Goal: Register for event/course

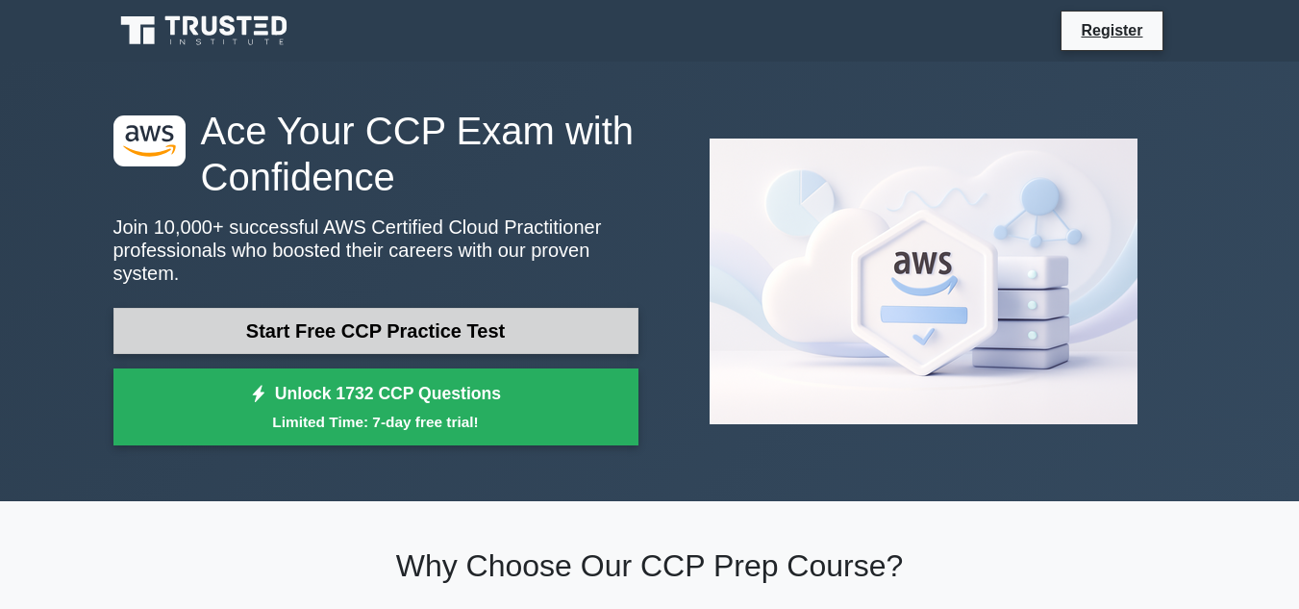
click at [372, 320] on link "Start Free CCP Practice Test" at bounding box center [375, 331] width 525 height 46
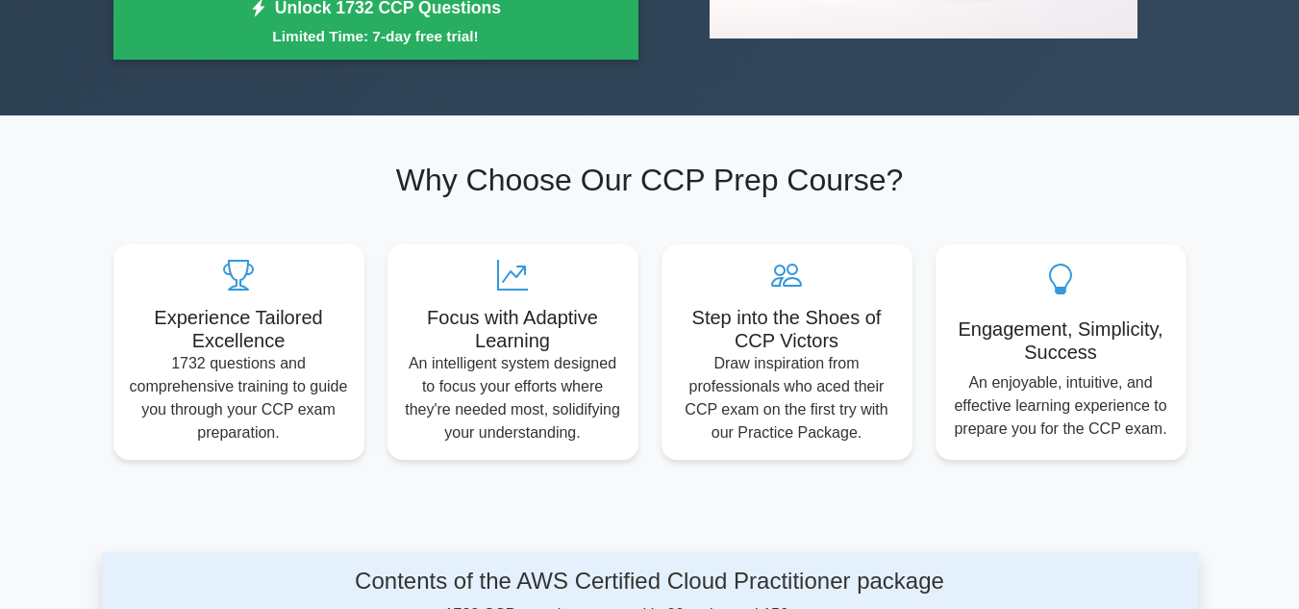
scroll to position [577, 0]
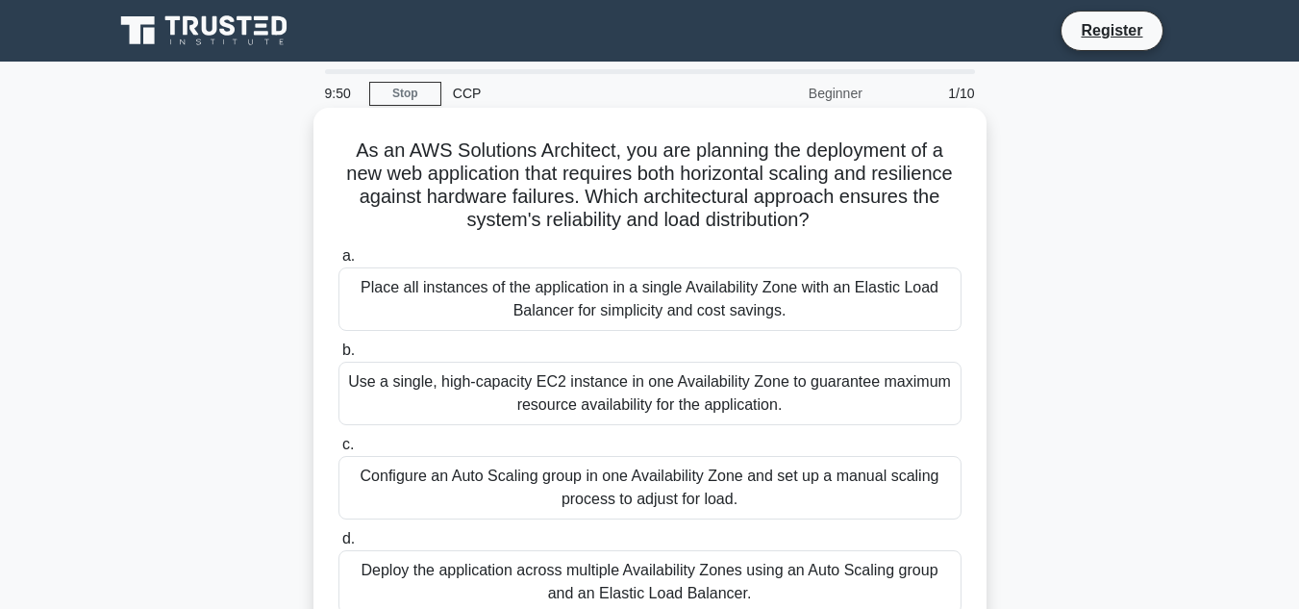
click at [461, 484] on div "Configure an Auto Scaling group in one Availability Zone and set up a manual sc…" at bounding box center [649, 487] width 623 height 63
click at [338, 451] on input "c. Configure an Auto Scaling group in one Availability Zone and set up a manual…" at bounding box center [338, 444] width 0 height 12
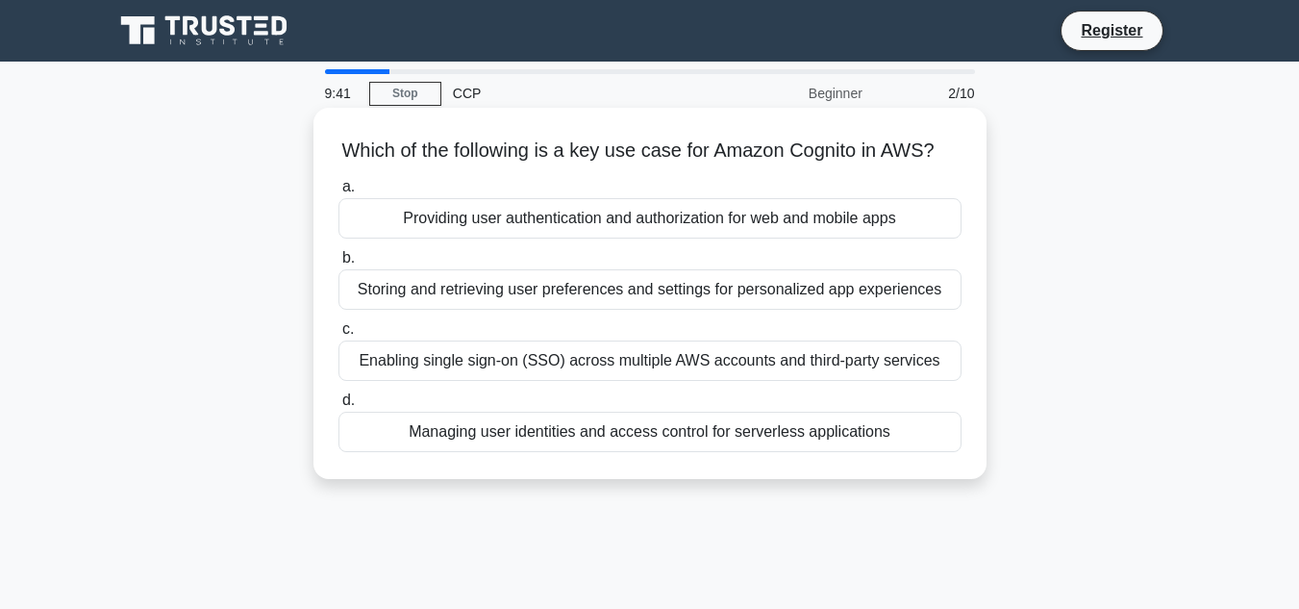
click at [608, 381] on div "Enabling single sign-on (SSO) across multiple AWS accounts and third-party serv…" at bounding box center [649, 360] width 623 height 40
click at [338, 336] on input "c. Enabling single sign-on (SSO) across multiple AWS accounts and third-party s…" at bounding box center [338, 329] width 0 height 12
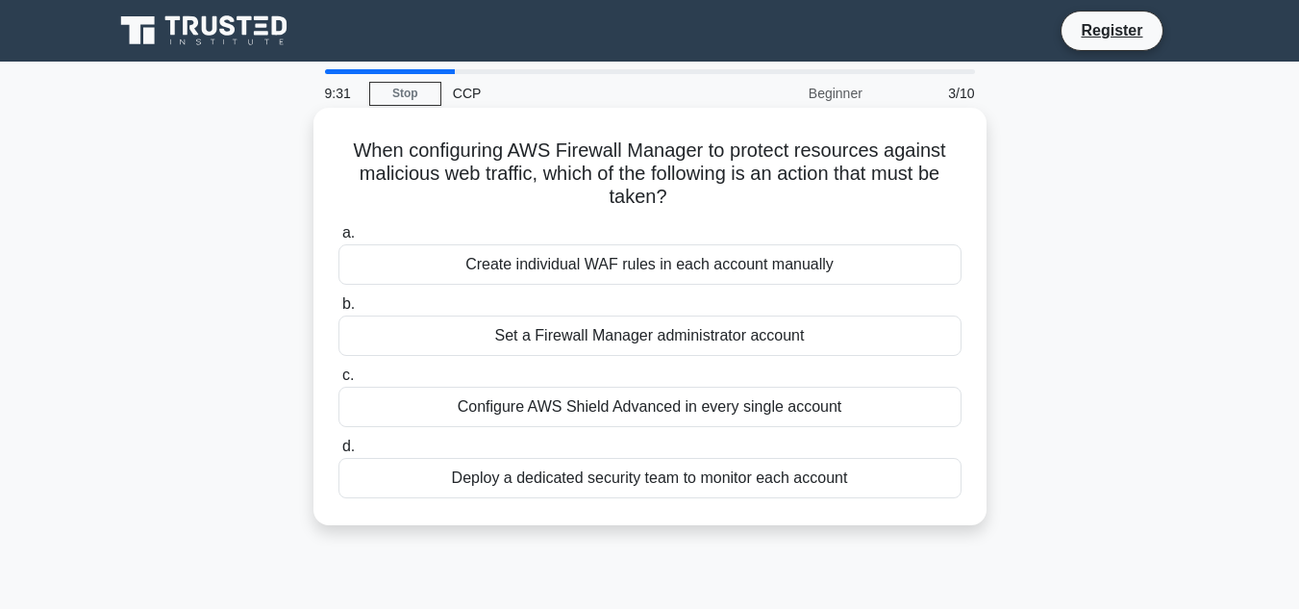
click at [646, 487] on div "Deploy a dedicated security team to monitor each account" at bounding box center [649, 478] width 623 height 40
click at [338, 453] on input "d. Deploy a dedicated security team to monitor each account" at bounding box center [338, 446] width 0 height 12
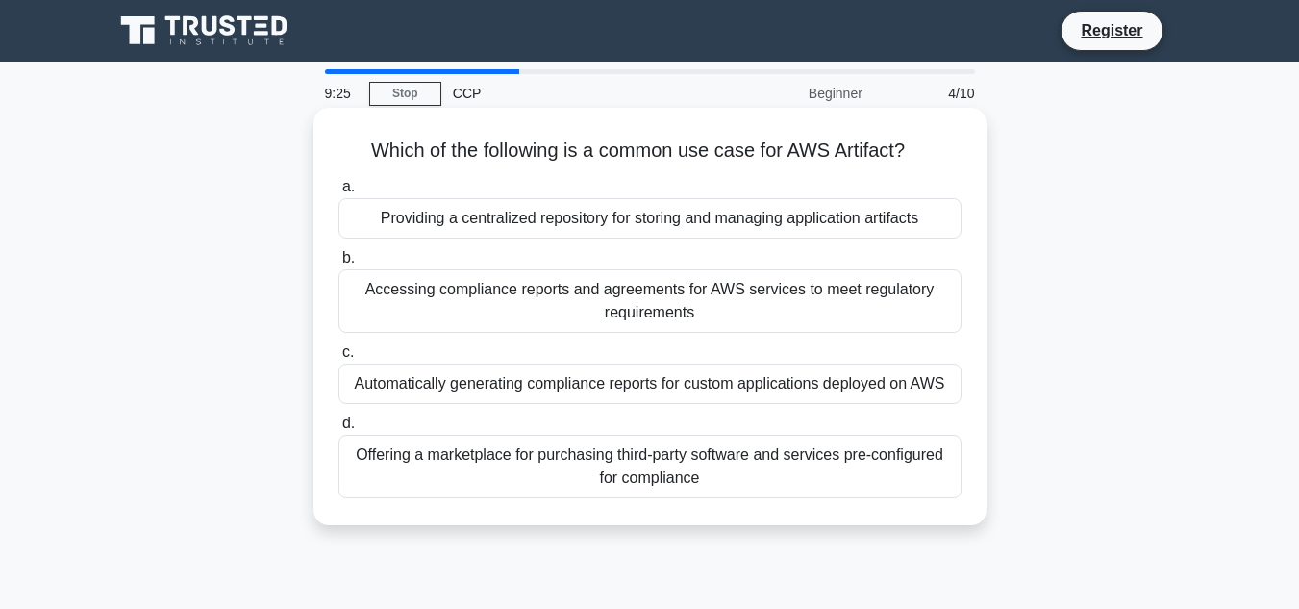
click at [547, 316] on div "Accessing compliance reports and agreements for AWS services to meet regulatory…" at bounding box center [649, 300] width 623 height 63
click at [338, 264] on input "b. Accessing compliance reports and agreements for AWS services to meet regulat…" at bounding box center [338, 258] width 0 height 12
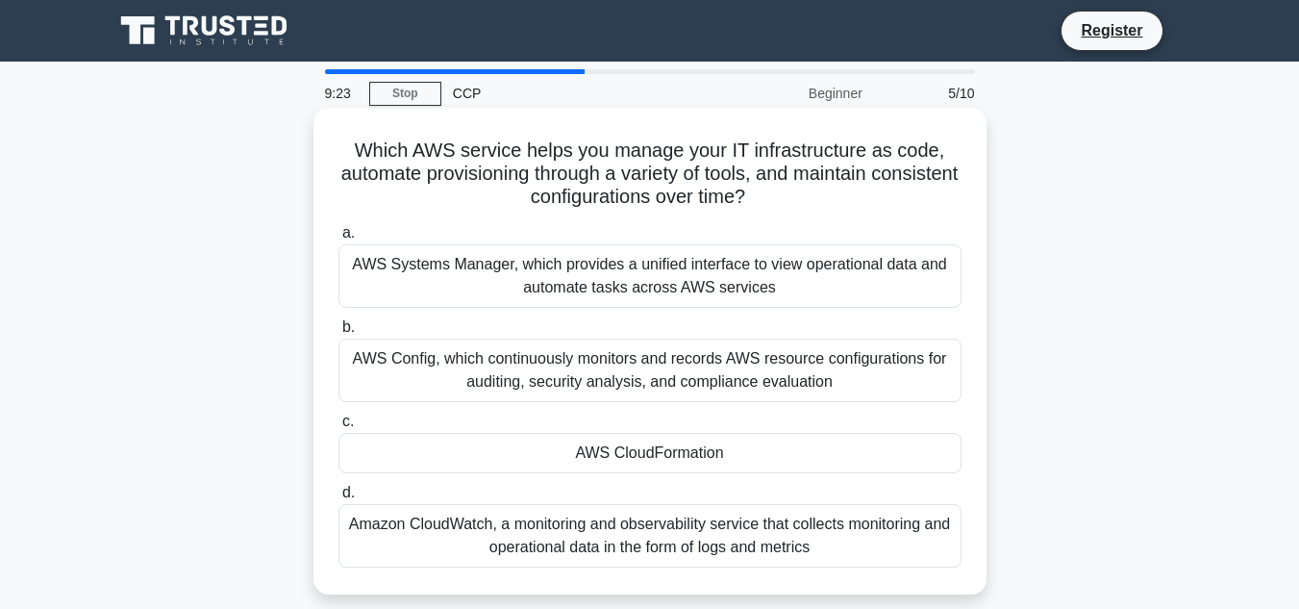
click at [563, 481] on div "a. AWS Systems Manager, which provides a unified interface to view operational …" at bounding box center [650, 394] width 646 height 354
click at [573, 457] on div "AWS CloudFormation" at bounding box center [649, 453] width 623 height 40
click at [338, 428] on input "c. AWS CloudFormation" at bounding box center [338, 421] width 0 height 12
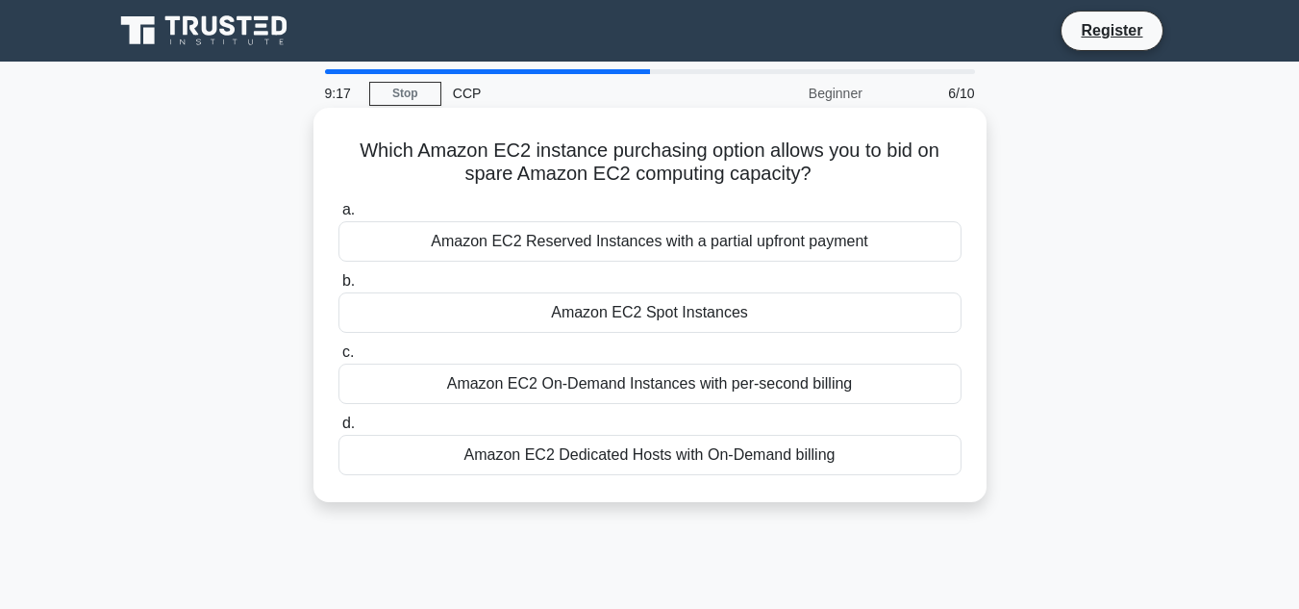
click at [577, 392] on div "Amazon EC2 On-Demand Instances with per-second billing" at bounding box center [649, 383] width 623 height 40
click at [338, 359] on input "c. Amazon EC2 On-Demand Instances with per-second billing" at bounding box center [338, 352] width 0 height 12
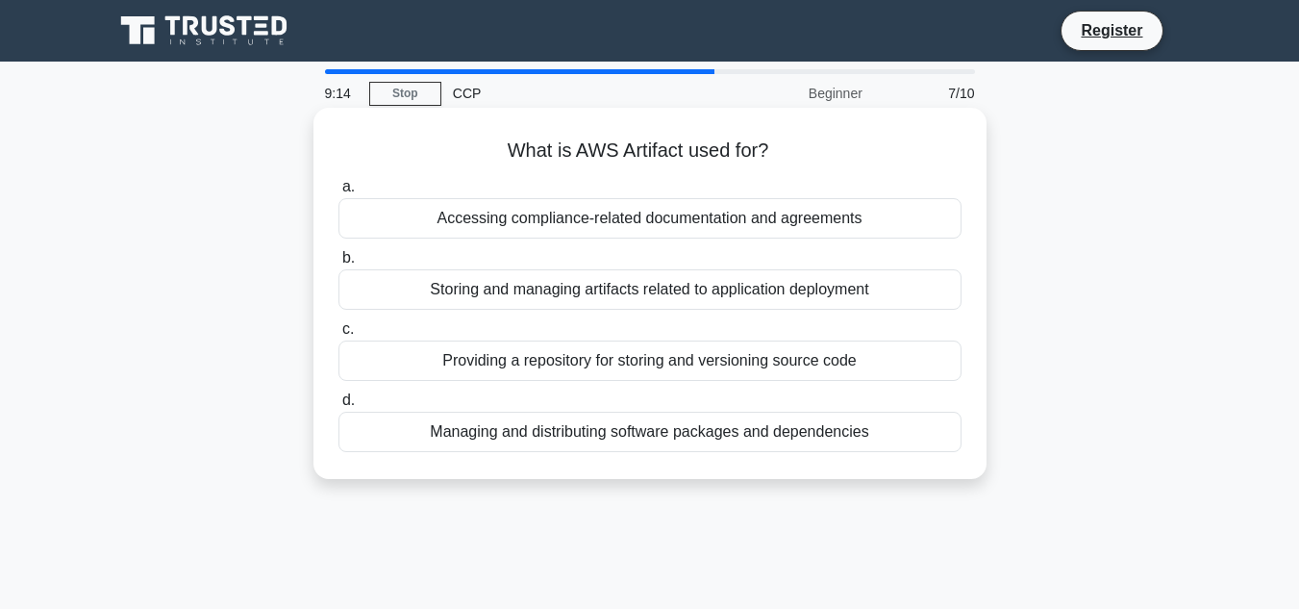
click at [533, 228] on div "Accessing compliance-related documentation and agreements" at bounding box center [649, 218] width 623 height 40
click at [338, 193] on input "a. Accessing compliance-related documentation and agreements" at bounding box center [338, 187] width 0 height 12
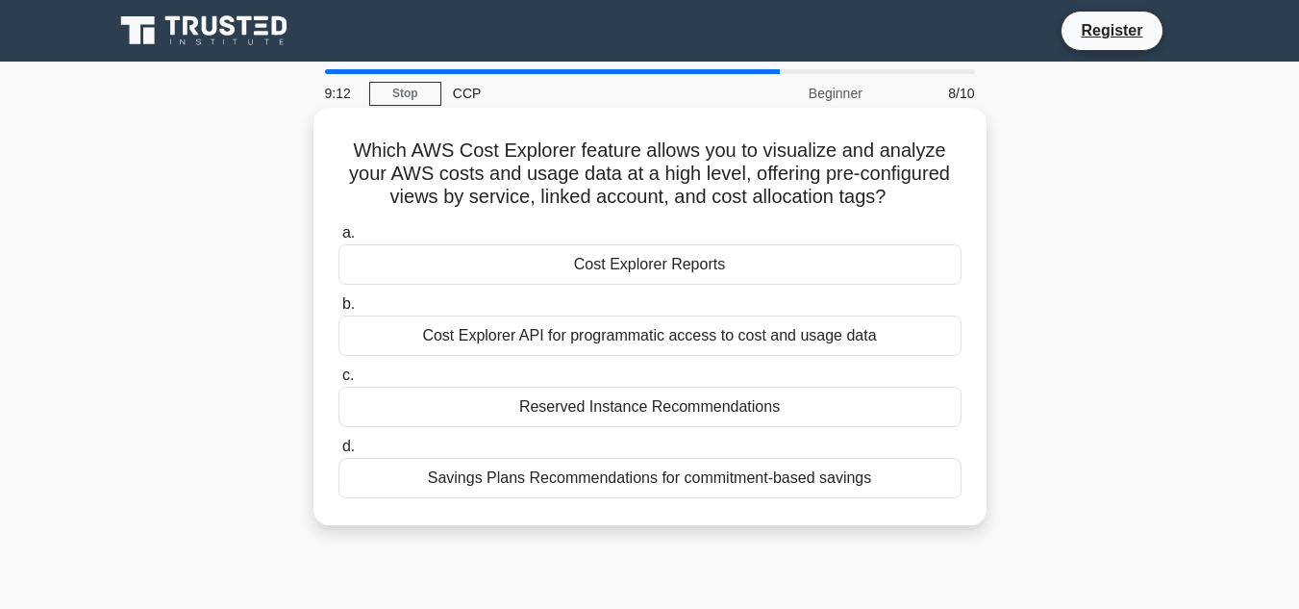
click at [610, 285] on div "Cost Explorer Reports" at bounding box center [649, 264] width 623 height 40
click at [338, 239] on input "a. Cost Explorer Reports" at bounding box center [338, 233] width 0 height 12
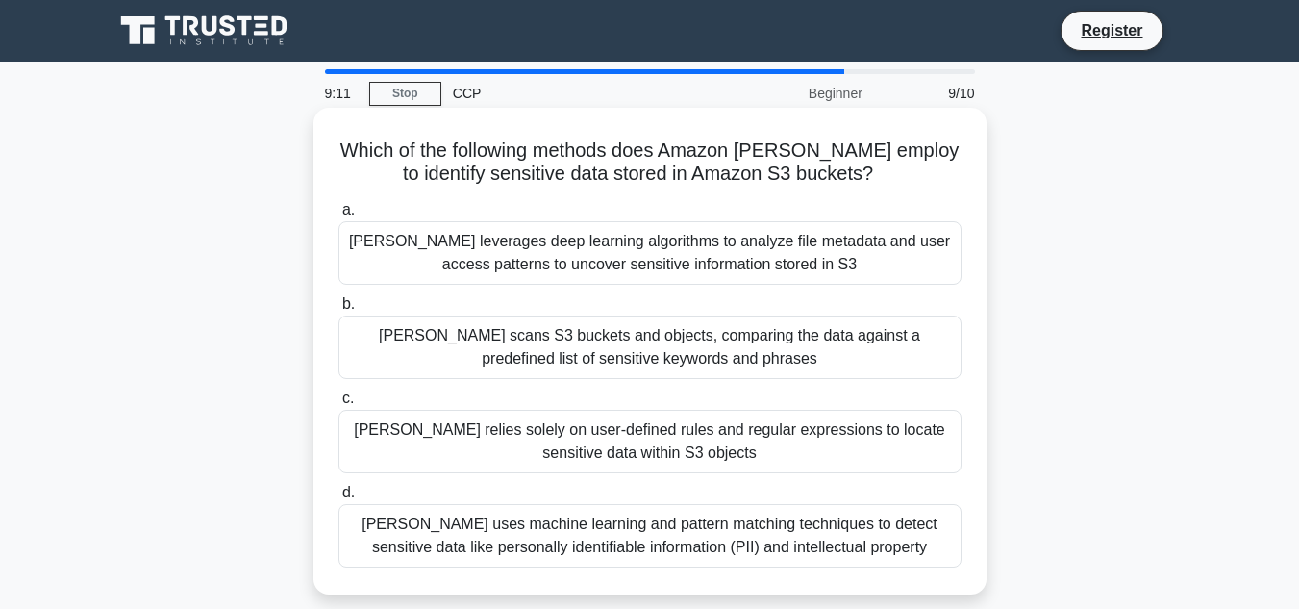
click at [588, 352] on div "Macie scans S3 buckets and objects, comparing the data against a predefined lis…" at bounding box center [649, 346] width 623 height 63
click at [338, 311] on input "b. Macie scans S3 buckets and objects, comparing the data against a predefined …" at bounding box center [338, 304] width 0 height 12
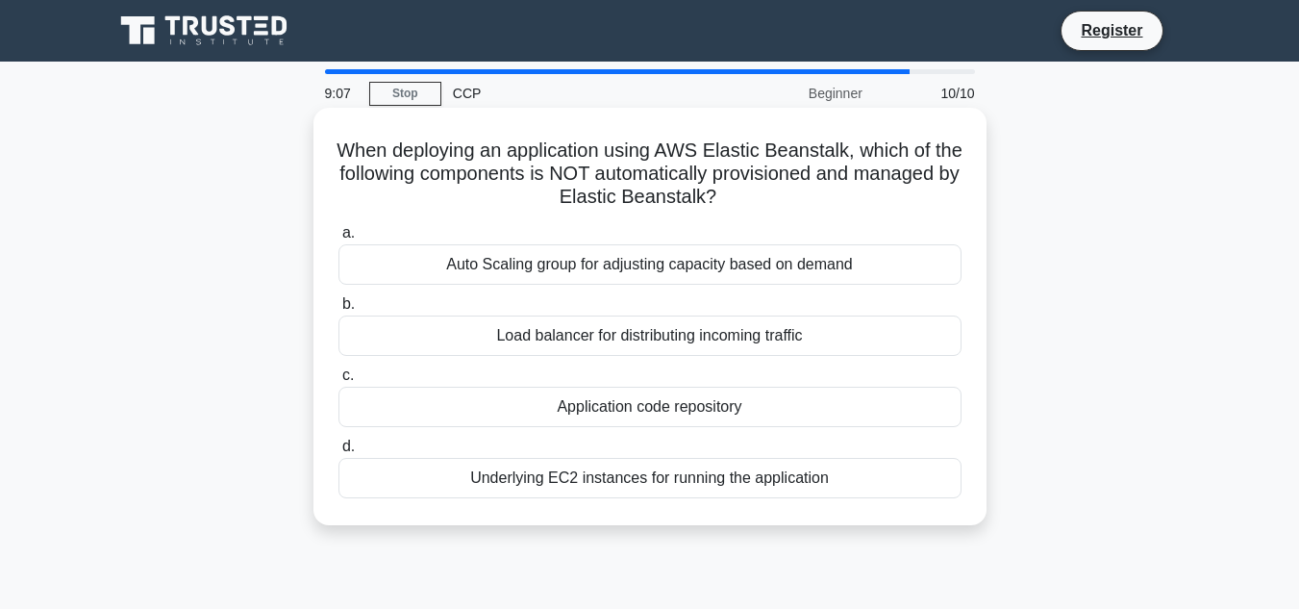
click at [590, 476] on div "Underlying EC2 instances for running the application" at bounding box center [649, 478] width 623 height 40
click at [338, 453] on input "d. Underlying EC2 instances for running the application" at bounding box center [338, 446] width 0 height 12
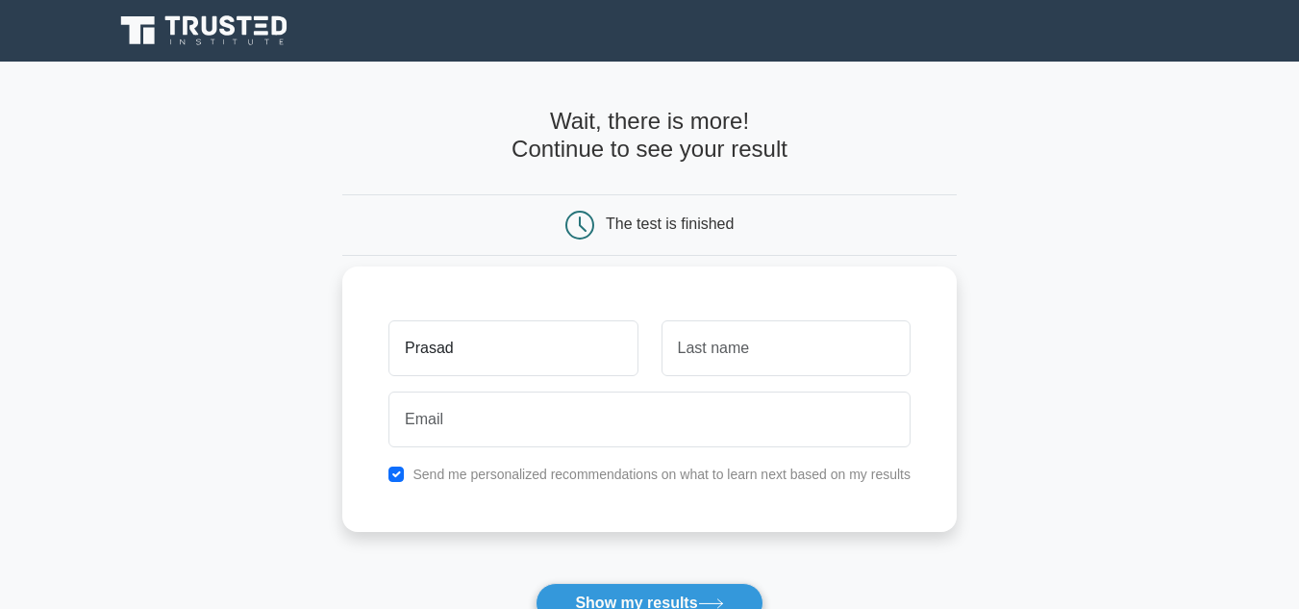
type input "Prasad"
click at [699, 359] on input "text" at bounding box center [785, 348] width 249 height 56
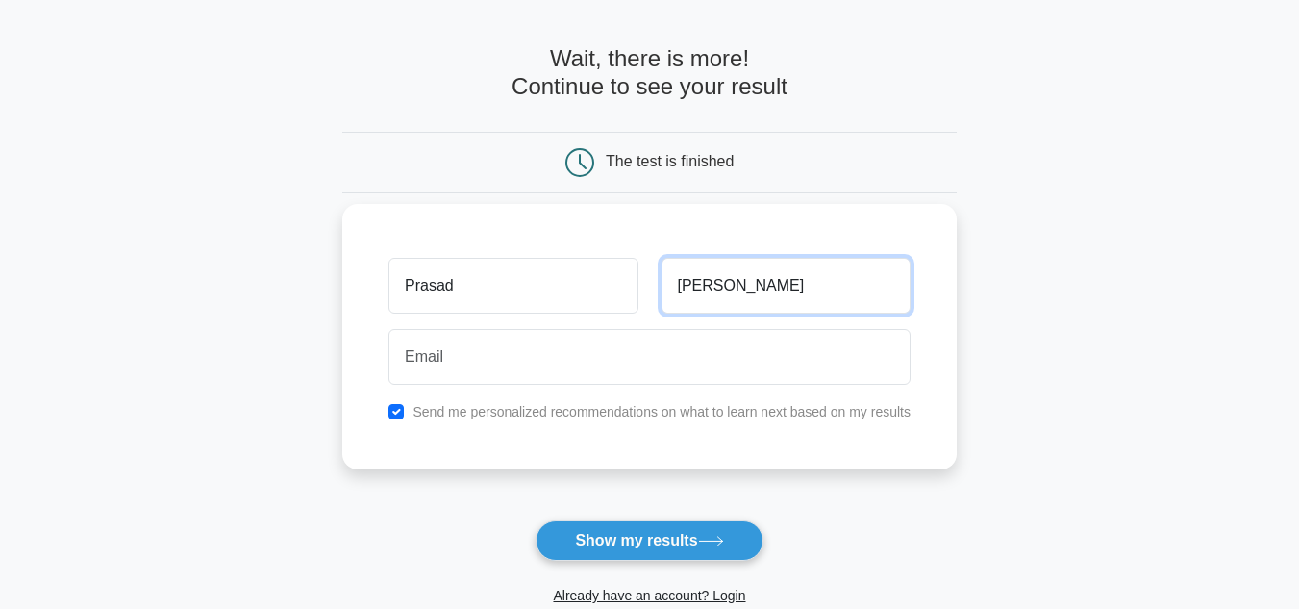
scroll to position [96, 0]
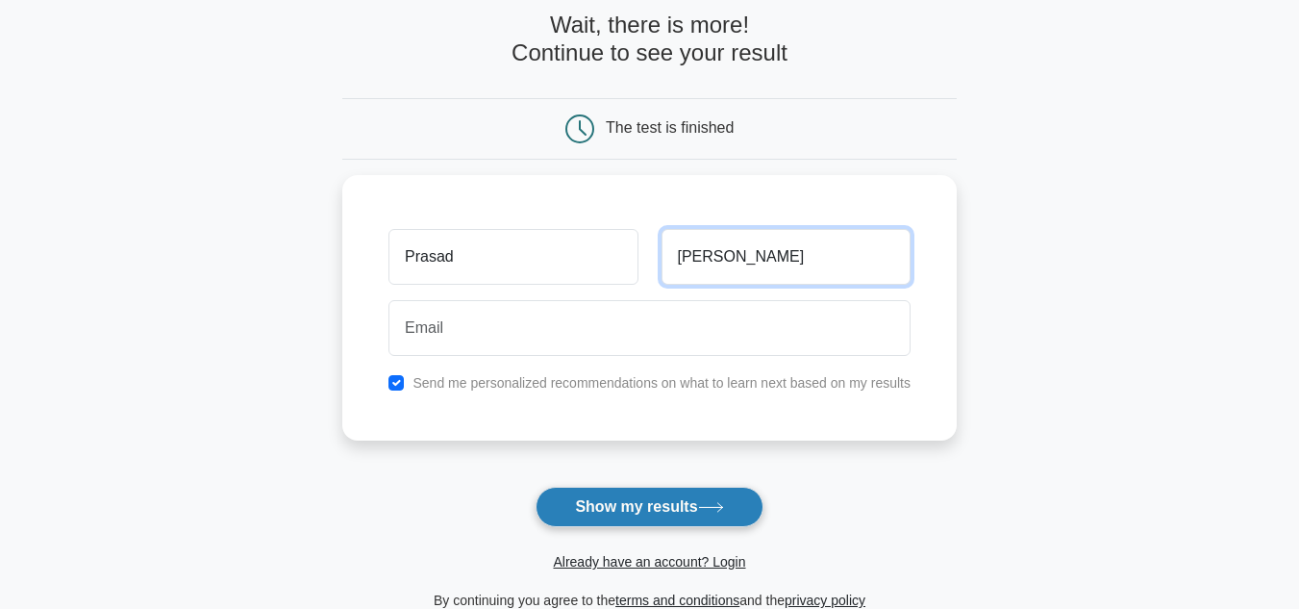
type input "Upade"
click at [663, 510] on button "Show my results" at bounding box center [648, 506] width 227 height 40
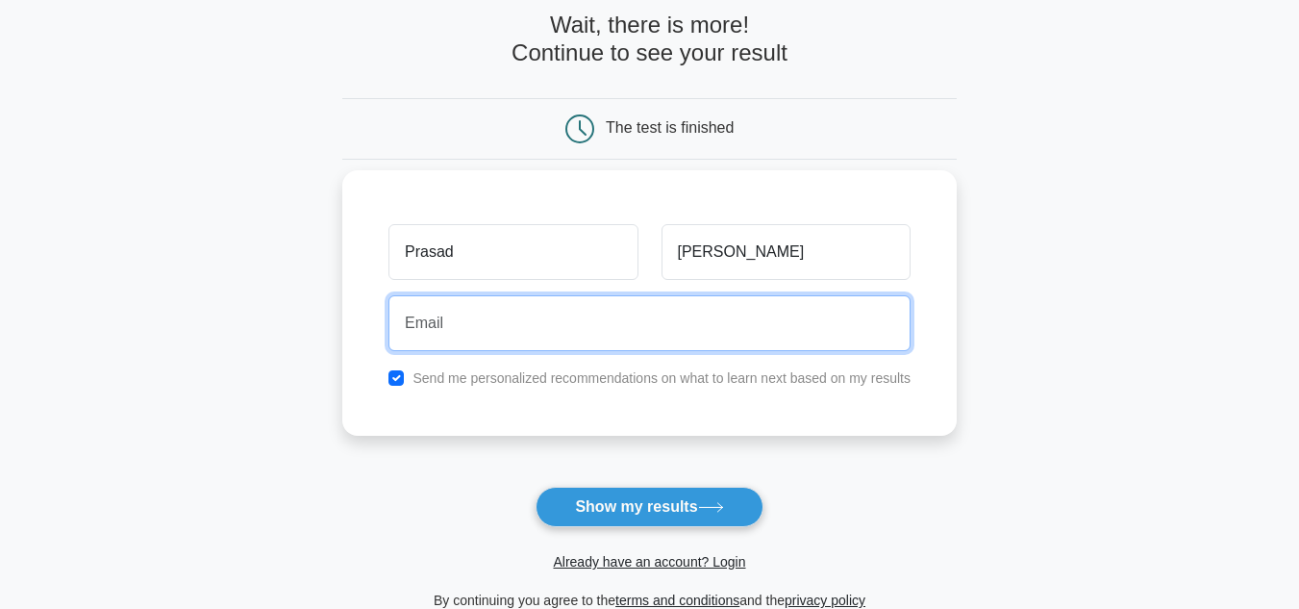
click at [503, 327] on input "email" at bounding box center [649, 323] width 522 height 56
type input "abc@gmali"
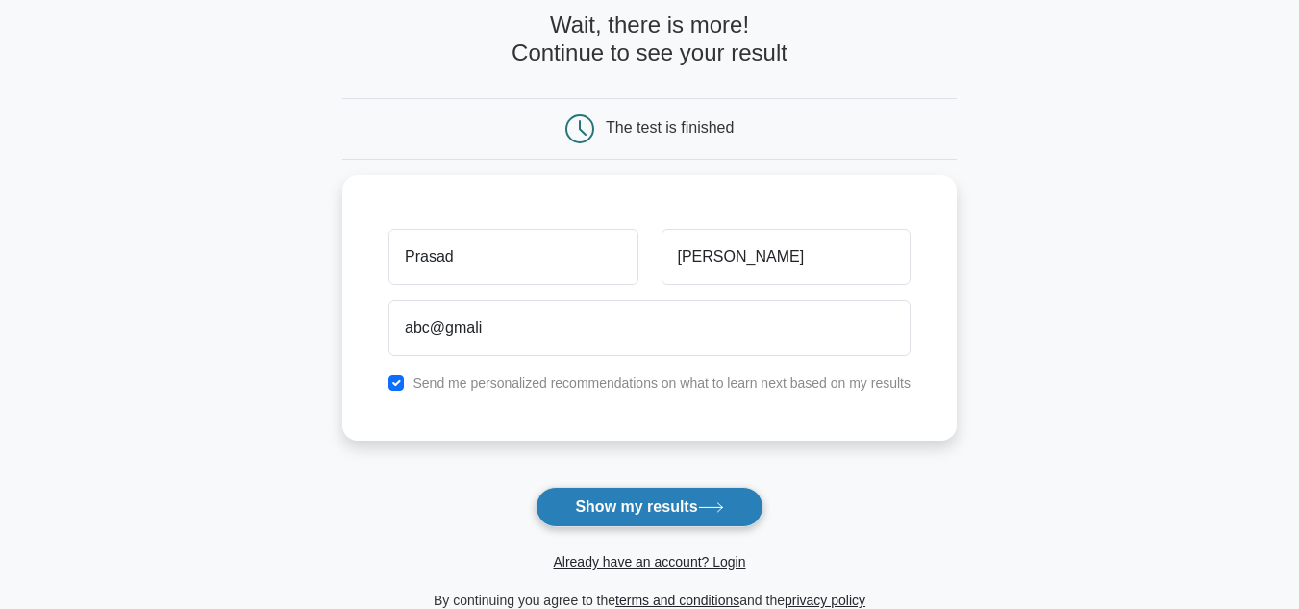
click at [690, 510] on button "Show my results" at bounding box center [648, 506] width 227 height 40
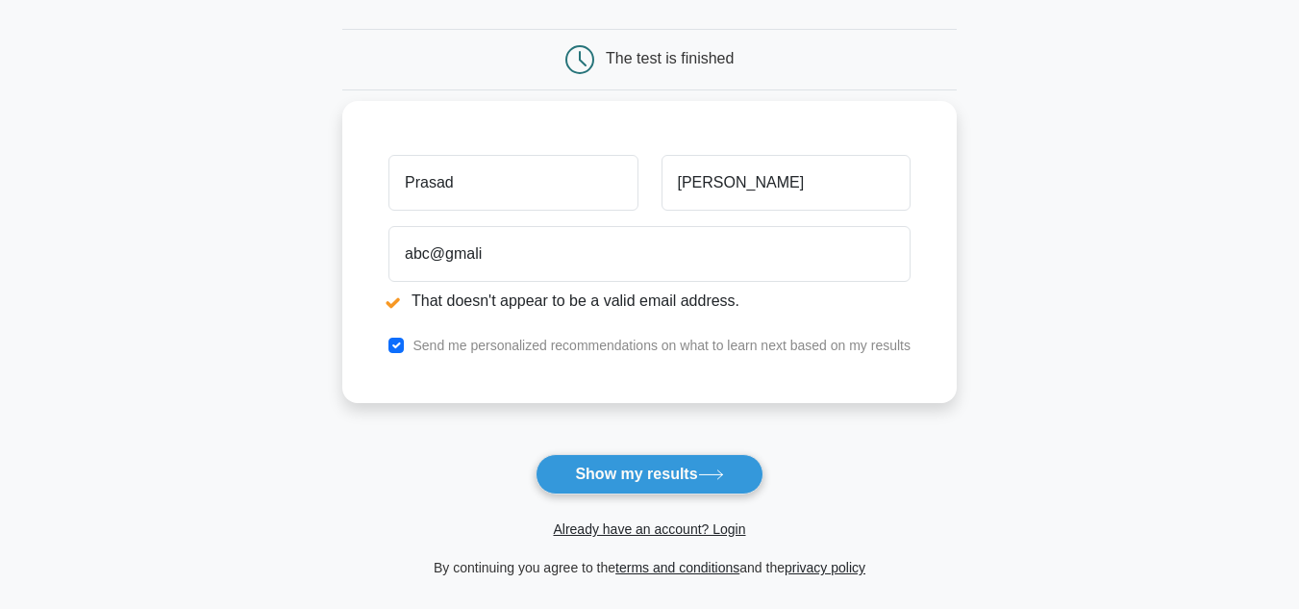
scroll to position [192, 0]
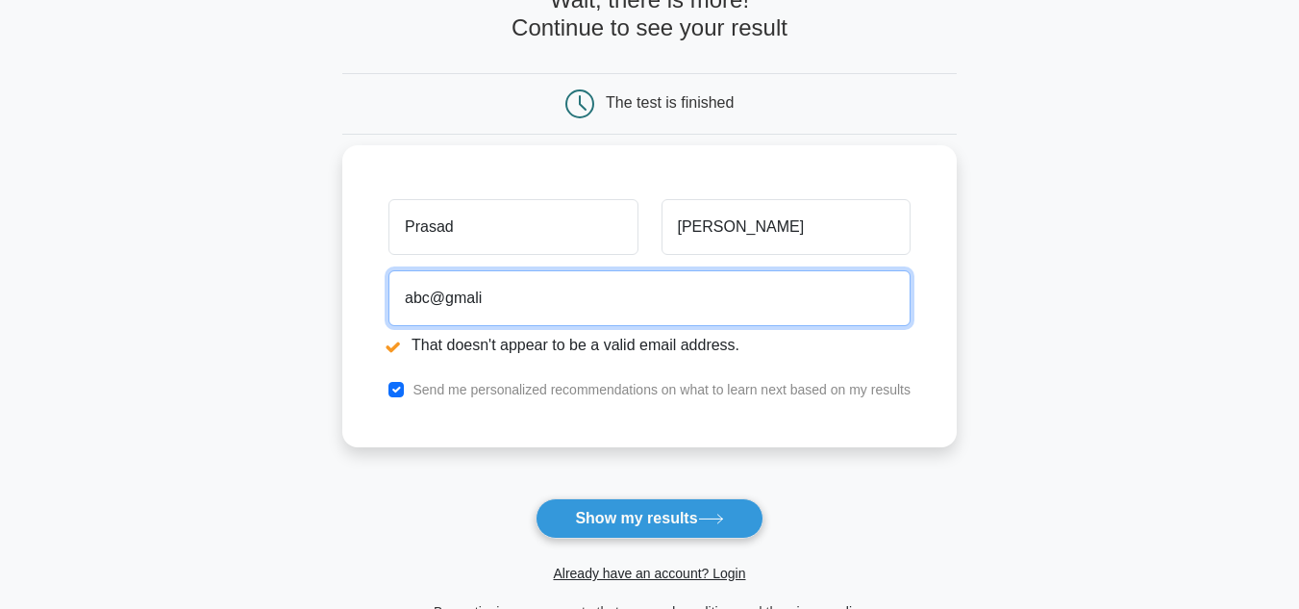
click at [508, 305] on input "abc@gmali" at bounding box center [649, 298] width 522 height 56
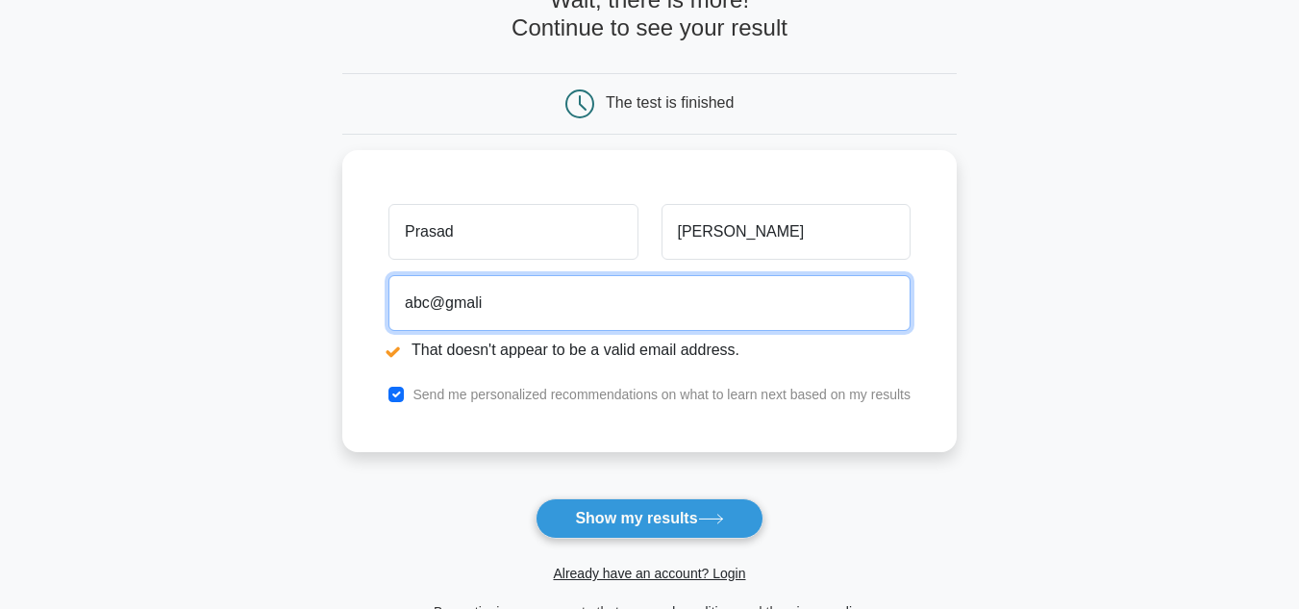
drag, startPoint x: 542, startPoint y: 300, endPoint x: 308, endPoint y: 309, distance: 234.7
click at [308, 309] on main "That doesn't appear to be a valid email address. Wait, there is more! Continue …" at bounding box center [649, 269] width 1299 height 800
